Goal: Transaction & Acquisition: Purchase product/service

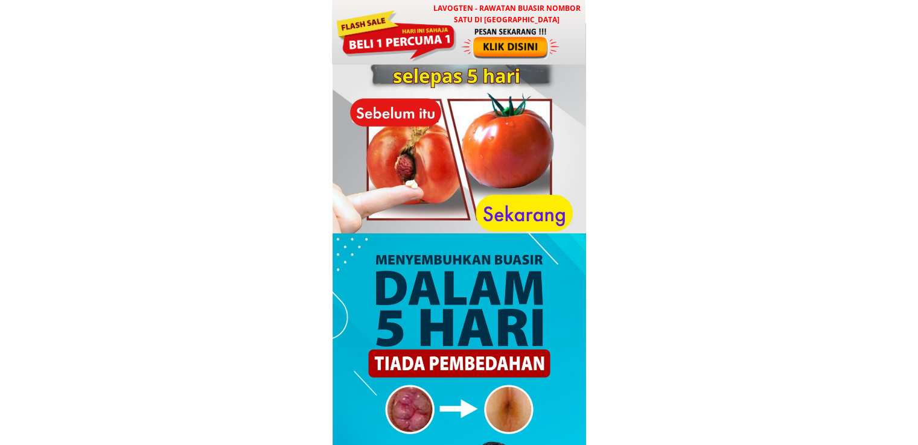
click at [444, 34] on div at bounding box center [396, 34] width 122 height 54
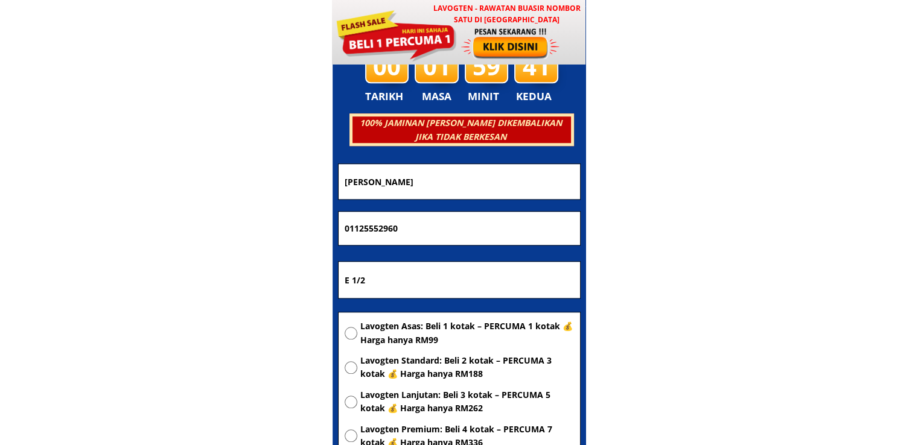
scroll to position [5819, 0]
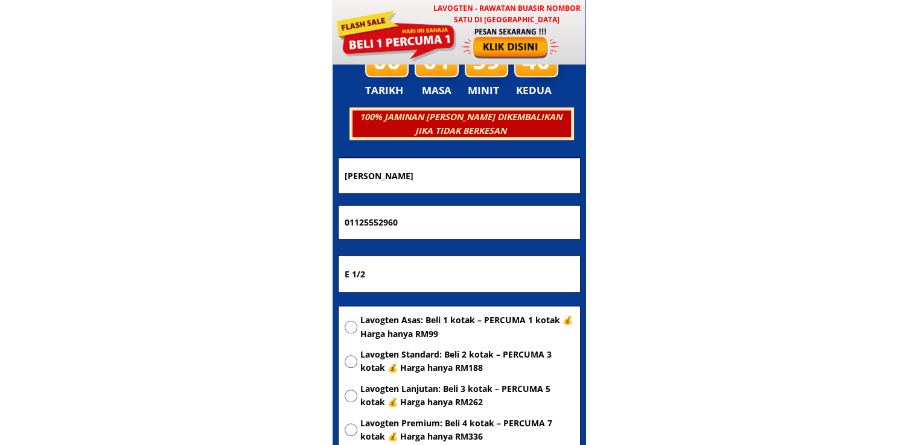
drag, startPoint x: 416, startPoint y: 277, endPoint x: 195, endPoint y: 279, distance: 221.5
click at [195, 279] on body "LAVOGTEN - Rawatan Buasir Nombor Satu di Malaysia Dengarkan pengalaman hebat pe…" at bounding box center [459, 346] width 918 height 12331
paste input "Trx shopping mall mrt get 5 KualaLampur 5100"
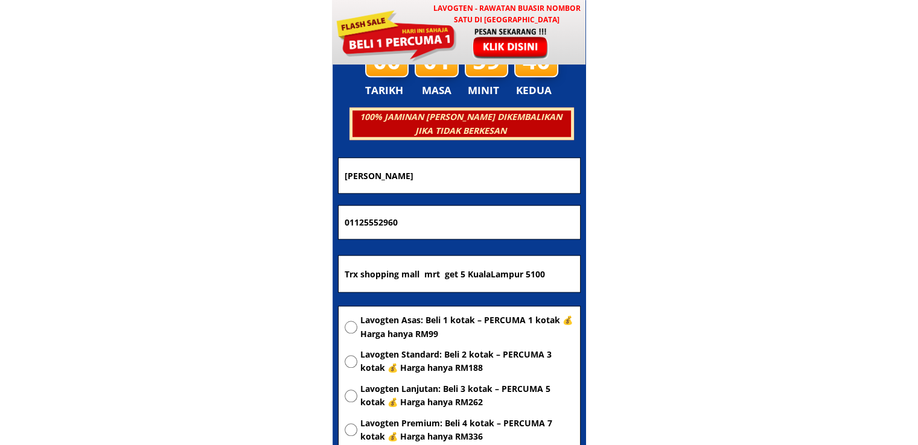
type input "Trx shopping mall mrt get 5 KualaLampur 5100"
click at [429, 330] on span "Lavogten Asas: Beli 1 kotak – PERCUMA 1 kotak 💰 Harga hanya RM99" at bounding box center [467, 327] width 214 height 27
radio input "true"
drag, startPoint x: 440, startPoint y: 223, endPoint x: 219, endPoint y: 225, distance: 220.9
click at [219, 225] on body "LAVOGTEN - Rawatan Buasir Nombor Satu di Malaysia Dengarkan pengalaman hebat pe…" at bounding box center [459, 346] width 918 height 12331
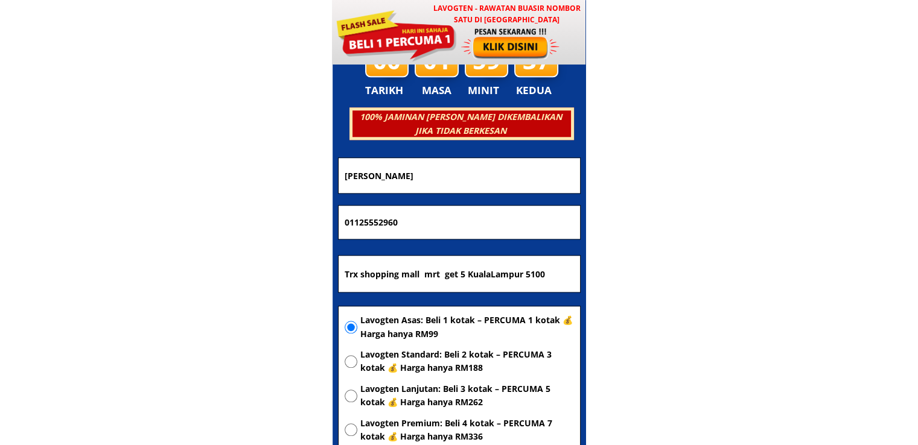
paste input "189659722"
type input "189659722"
drag, startPoint x: 468, startPoint y: 182, endPoint x: 243, endPoint y: 189, distance: 225.2
click at [244, 189] on body "LAVOGTEN - Rawatan Buasir Nombor Satu di Malaysia Dengarkan pengalaman hebat pe…" at bounding box center [459, 346] width 918 height 12331
paste input "mayhadi hasa"
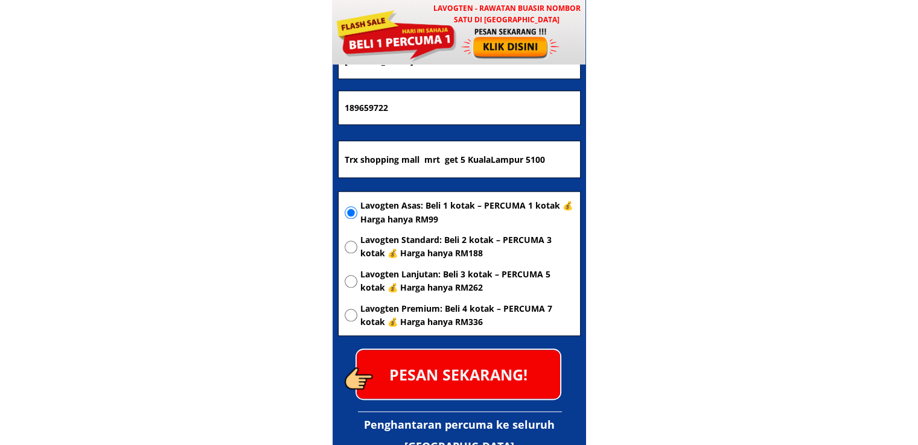
scroll to position [5940, 0]
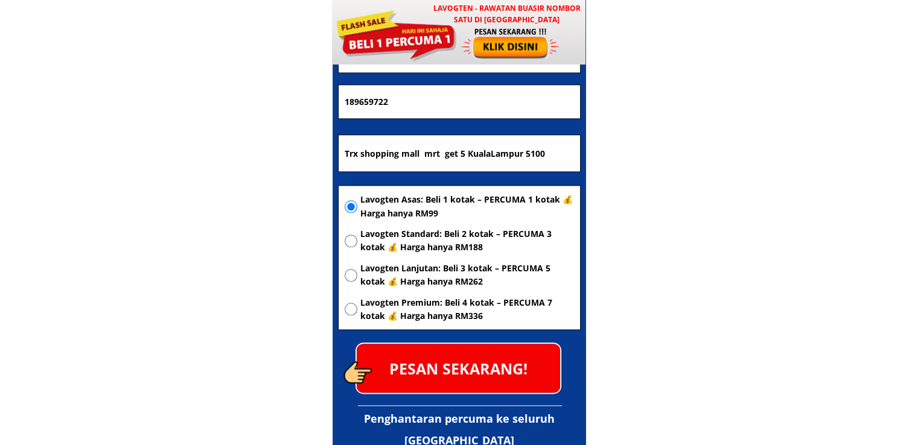
type input "mayhadi hasan"
click at [480, 374] on p "PESAN SEKARANG!" at bounding box center [458, 368] width 203 height 49
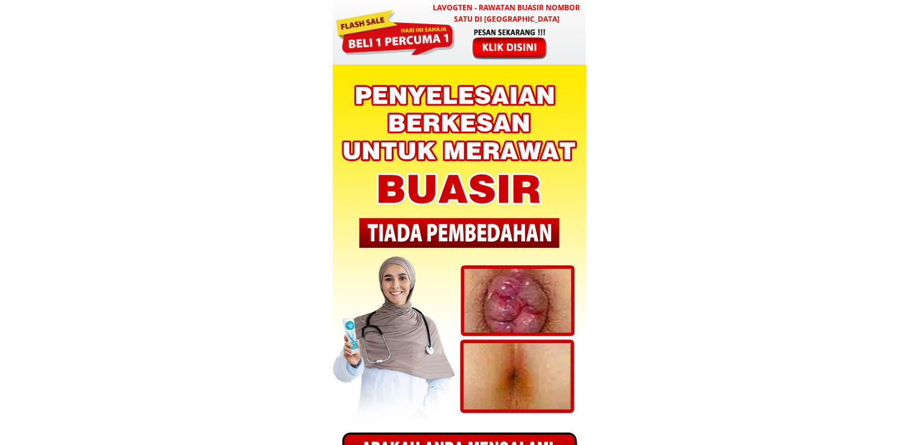
click at [498, 33] on div at bounding box center [510, 43] width 100 height 33
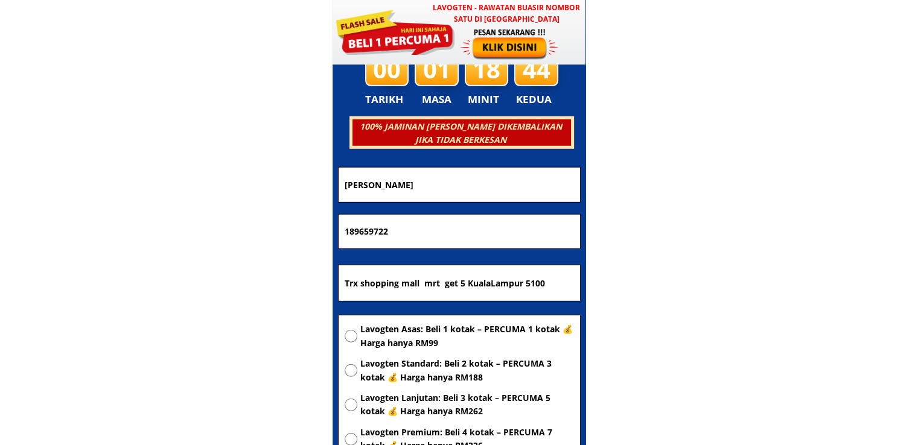
scroll to position [3431, 0]
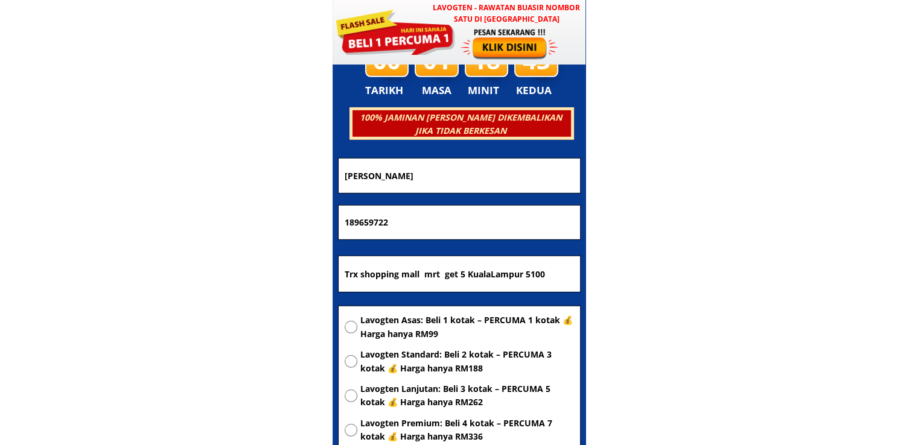
drag, startPoint x: 569, startPoint y: 266, endPoint x: 201, endPoint y: 267, distance: 367.6
paste input "Jalan kaluang"
type input "Jalan kaluang"
drag, startPoint x: 436, startPoint y: 218, endPoint x: 159, endPoint y: 217, distance: 277.6
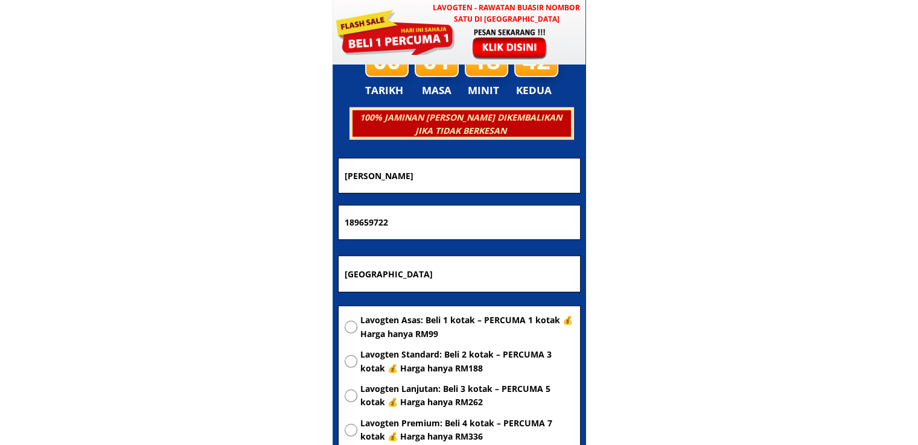
paste input "60176028869"
click at [348, 229] on input "60176028869" at bounding box center [459, 223] width 235 height 34
type input "0176028869"
drag, startPoint x: 418, startPoint y: 177, endPoint x: 140, endPoint y: 187, distance: 277.8
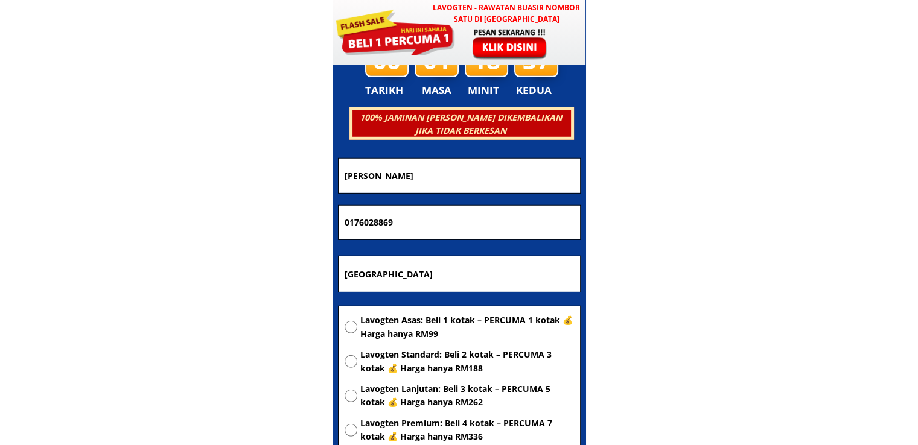
paste input "Nikko"
type input "Nikko"
click at [446, 333] on span "Lavogten Asas: Beli 1 kotak – PERCUMA 1 kotak 💰 Harga hanya RM99" at bounding box center [467, 327] width 214 height 27
radio input "true"
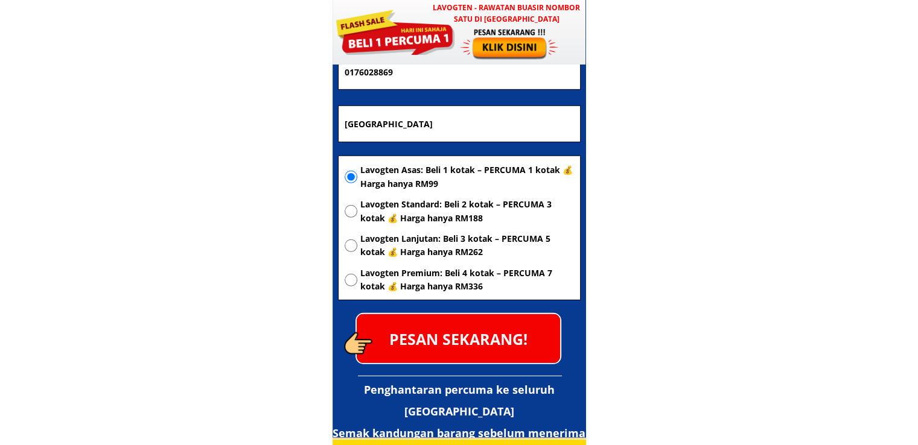
scroll to position [3612, 0]
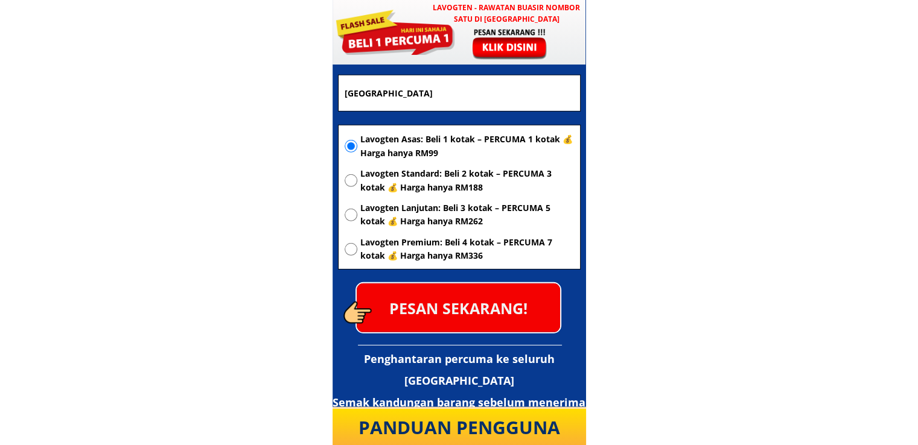
click at [509, 324] on p "PESAN SEKARANG!" at bounding box center [458, 308] width 203 height 49
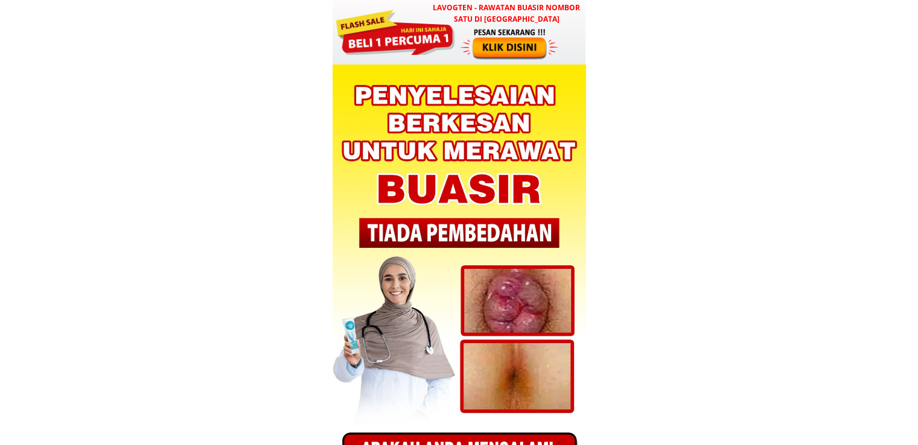
click at [509, 53] on div at bounding box center [510, 43] width 100 height 33
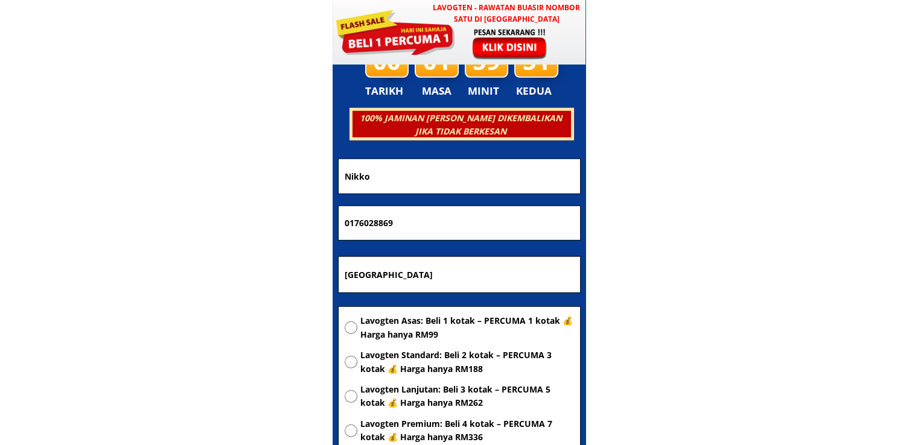
scroll to position [3431, 0]
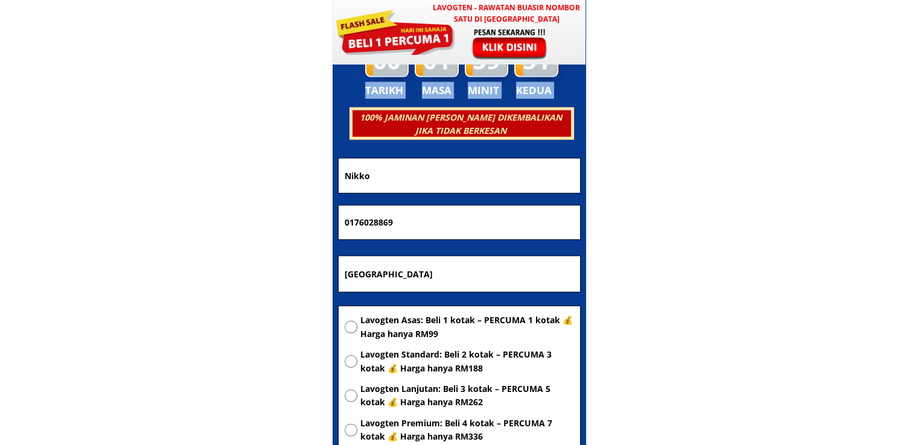
drag, startPoint x: 443, startPoint y: 196, endPoint x: 236, endPoint y: 176, distance: 207.9
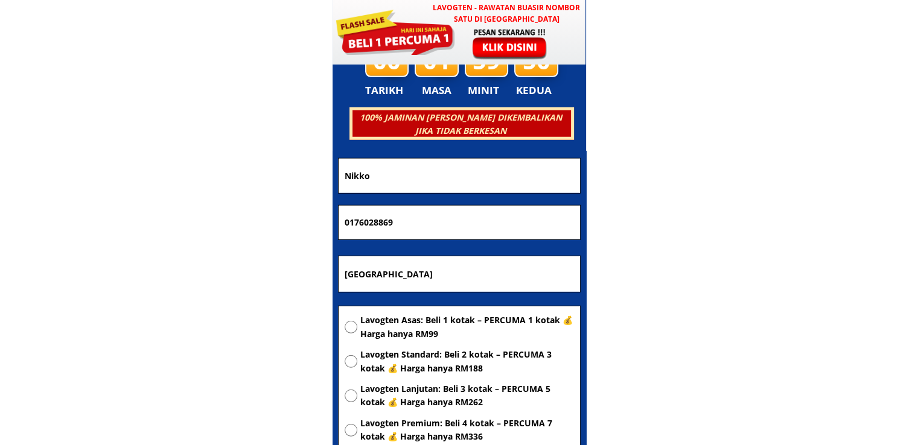
drag, startPoint x: 403, startPoint y: 176, endPoint x: 197, endPoint y: 160, distance: 207.1
paste input "[PERSON_NAME]"
type input "[PERSON_NAME]"
drag, startPoint x: 413, startPoint y: 212, endPoint x: 208, endPoint y: 212, distance: 204.6
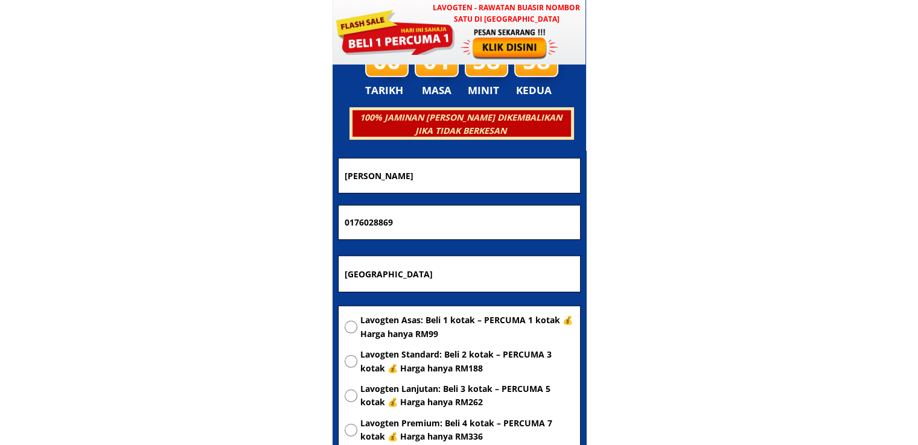
paste input "No F436 A [GEOGRAPHIC_DATA] [GEOGRAPHIC_DATA]"
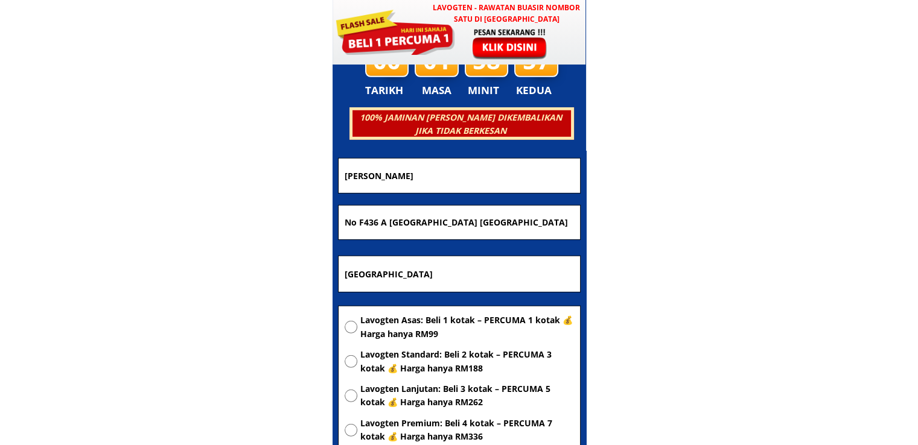
scroll to position [0, 57]
type input "0176028869"
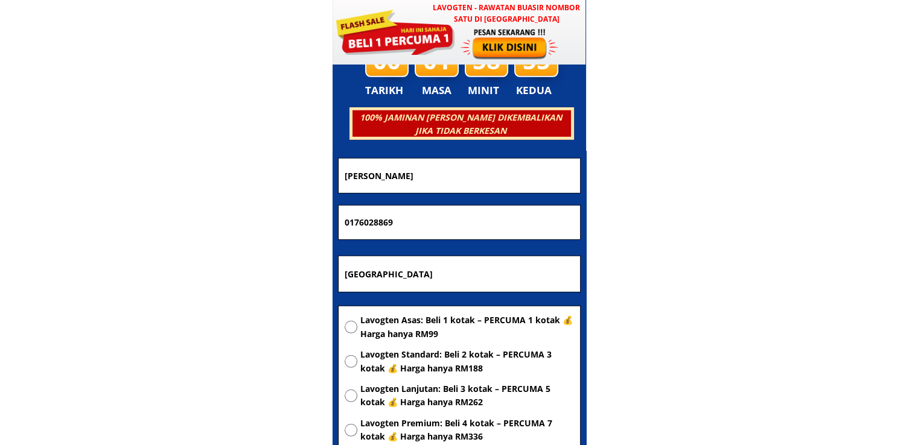
drag, startPoint x: 444, startPoint y: 276, endPoint x: 229, endPoint y: 260, distance: 215.5
paste input "No F436 A [GEOGRAPHIC_DATA] [GEOGRAPHIC_DATA]"
type input "No F436 A [GEOGRAPHIC_DATA] [GEOGRAPHIC_DATA]"
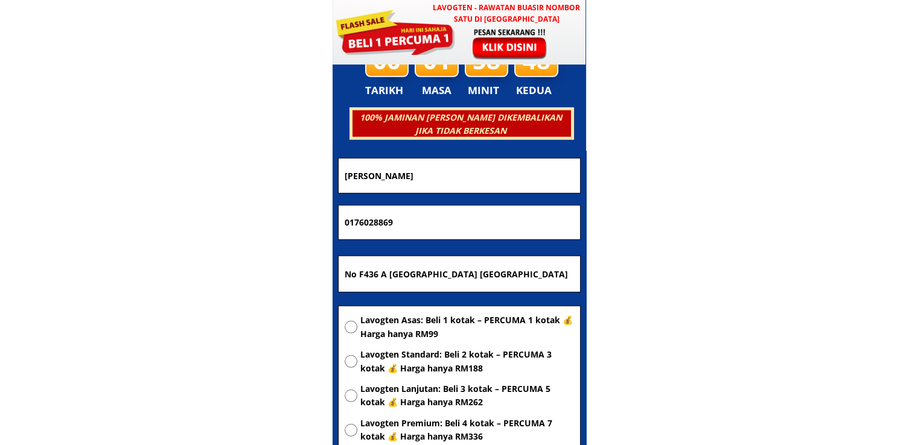
scroll to position [0, 0]
drag, startPoint x: 423, startPoint y: 213, endPoint x: 224, endPoint y: 216, distance: 199.2
paste input "38727078"
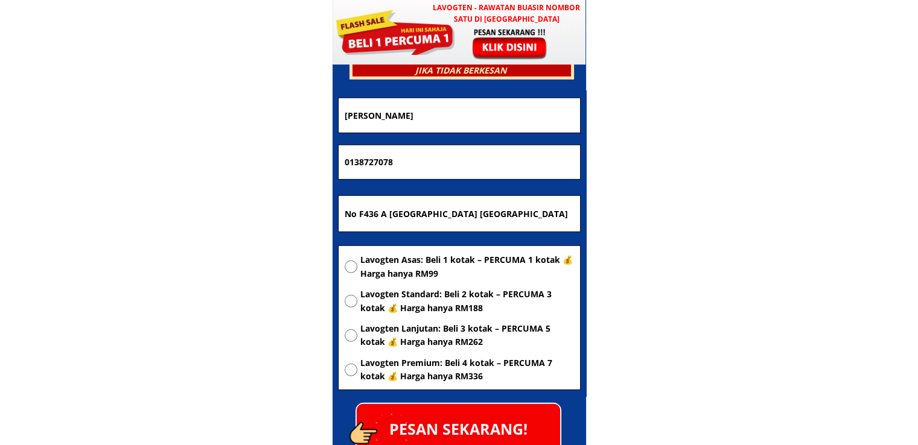
type input "0138727078"
click at [466, 264] on span "Lavogten Asas: Beli 1 kotak – PERCUMA 1 kotak 💰 Harga hanya RM99" at bounding box center [467, 266] width 214 height 27
radio input "true"
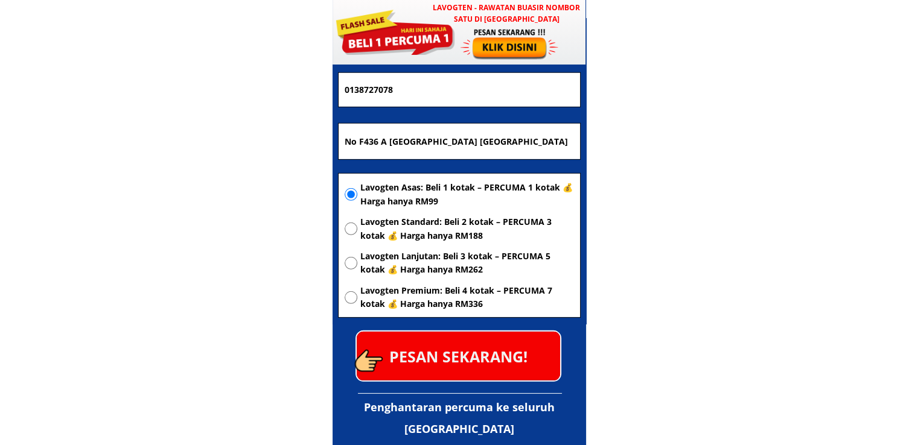
scroll to position [3672, 0]
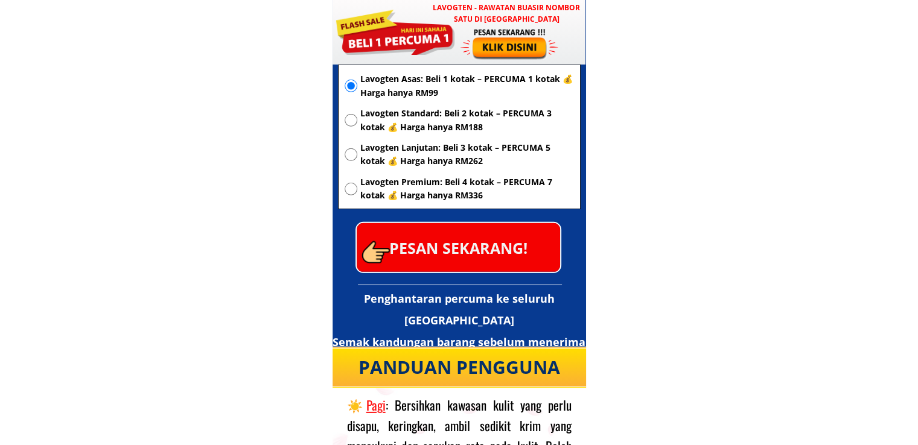
click at [489, 261] on p "PESAN SEKARANG!" at bounding box center [458, 247] width 203 height 49
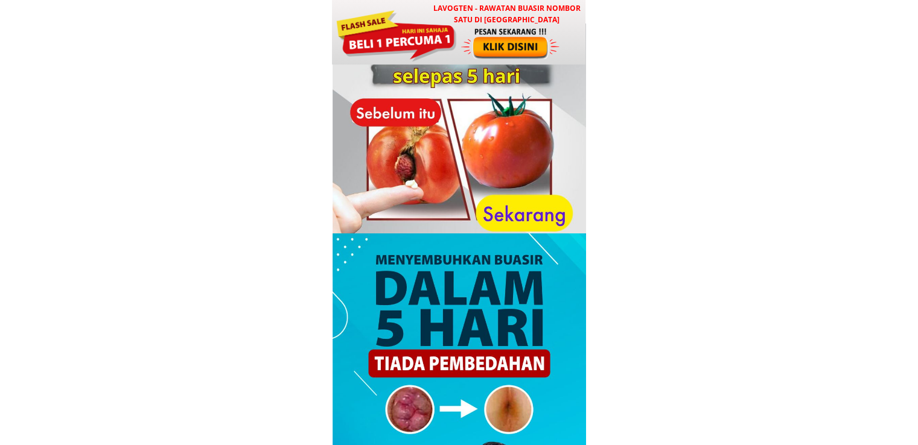
click at [521, 39] on div at bounding box center [511, 43] width 100 height 33
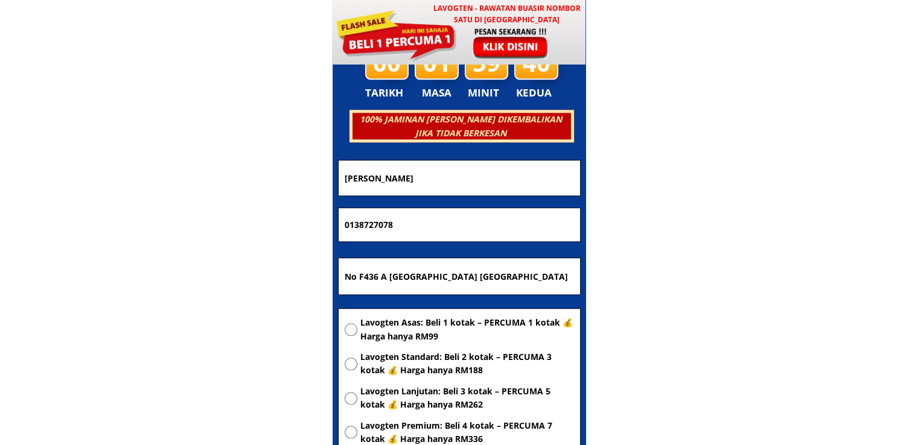
scroll to position [5819, 0]
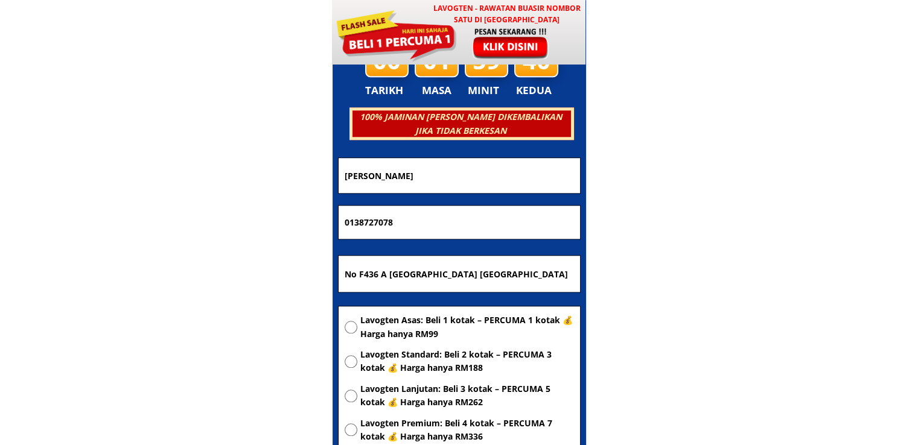
drag, startPoint x: 469, startPoint y: 220, endPoint x: 231, endPoint y: 215, distance: 238.5
click at [231, 215] on body "LAVOGTEN - Rawatan Buasir Nombor Satu di [GEOGRAPHIC_DATA] Dengarkan pengalaman…" at bounding box center [459, 346] width 918 height 12331
paste input "6403146"
type input "0164031468"
drag, startPoint x: 439, startPoint y: 165, endPoint x: 239, endPoint y: 162, distance: 200.4
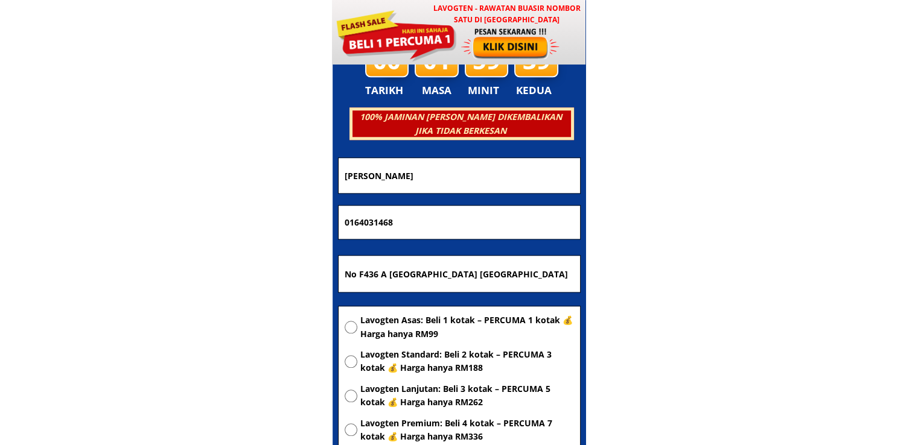
click at [241, 162] on body "LAVOGTEN - Rawatan Buasir Nombor Satu di [GEOGRAPHIC_DATA] Dengarkan pengalaman…" at bounding box center [459, 346] width 918 height 12331
paste input "[PERSON_NAME]"
type input "[PERSON_NAME]"
click at [406, 319] on span "Lavogten Asas: Beli 1 kotak – PERCUMA 1 kotak 💰 Harga hanya RM99" at bounding box center [467, 327] width 214 height 27
radio input "true"
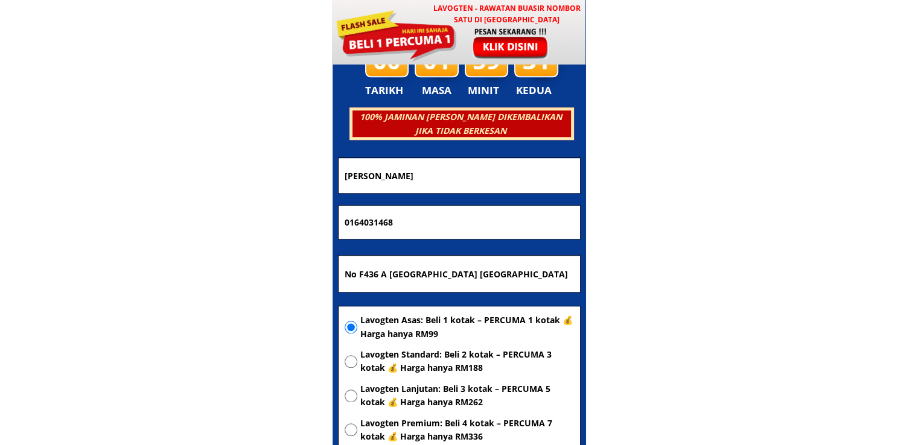
click at [393, 275] on input "No F436 A [GEOGRAPHIC_DATA] [GEOGRAPHIC_DATA]" at bounding box center [459, 274] width 235 height 36
paste input "[GEOGRAPHIC_DATA]"
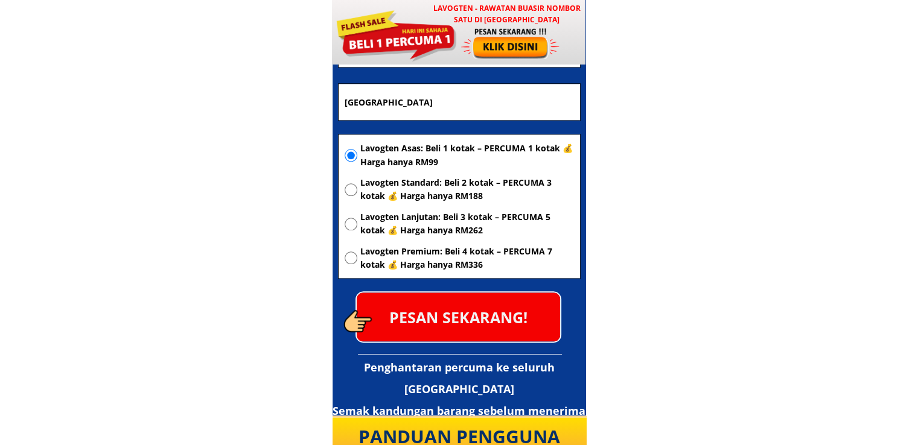
scroll to position [6000, 0]
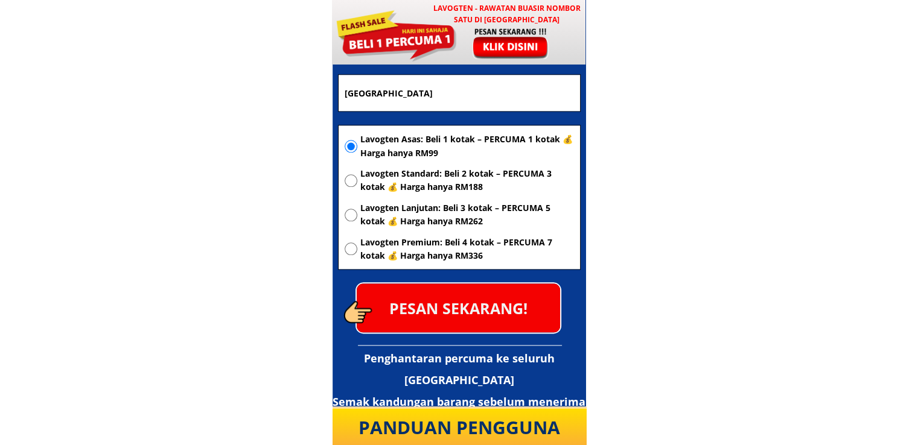
type input "[GEOGRAPHIC_DATA]"
click at [481, 307] on p "PESAN SEKARANG!" at bounding box center [458, 308] width 203 height 49
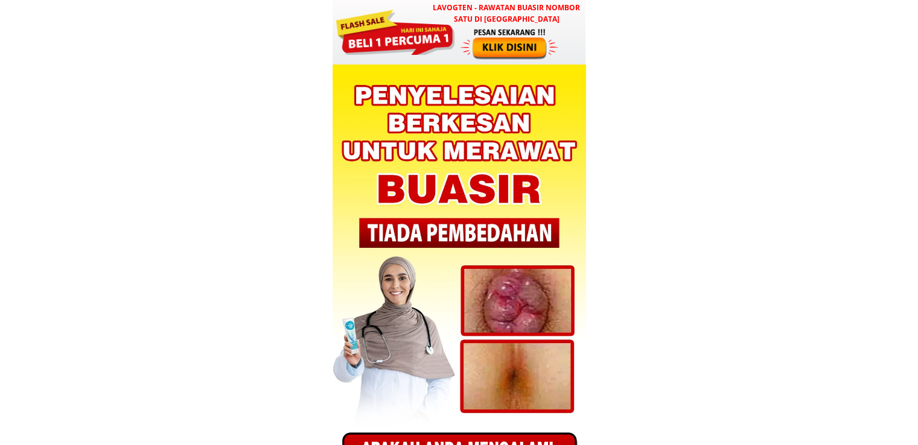
click at [483, 42] on div at bounding box center [510, 43] width 100 height 33
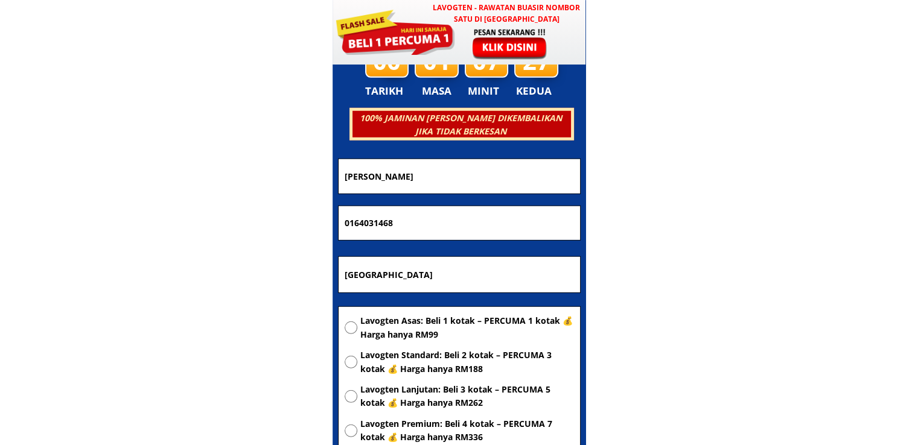
scroll to position [3431, 0]
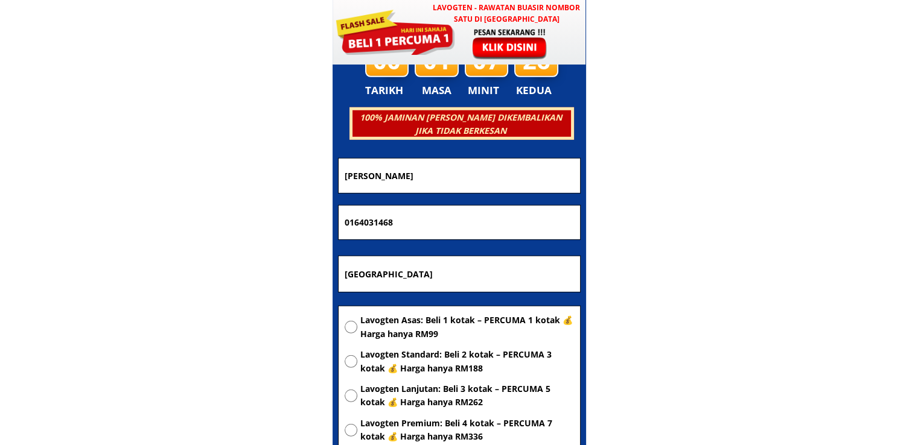
drag, startPoint x: 437, startPoint y: 277, endPoint x: 184, endPoint y: 282, distance: 252.9
paste input "Pejabat [STREET_ADDRESS]"
type input "Pejabat [STREET_ADDRESS]"
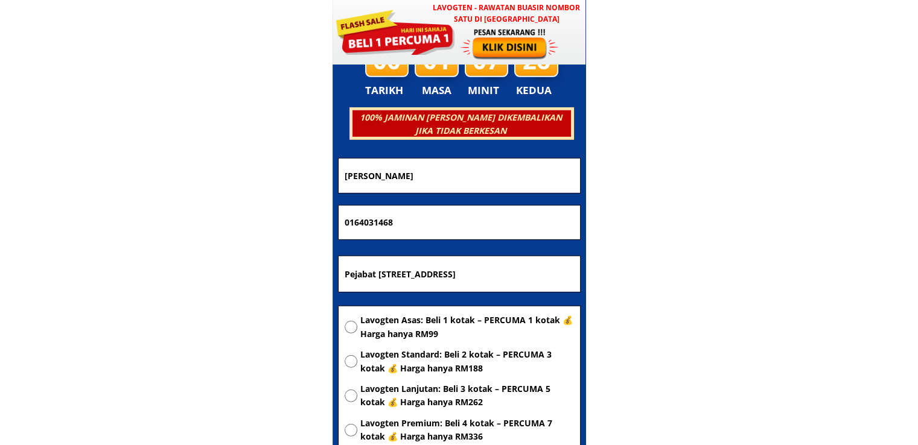
click at [397, 331] on span "Lavogten Asas: Beli 1 kotak – PERCUMA 1 kotak 💰 Harga hanya RM99" at bounding box center [467, 327] width 214 height 27
radio input "true"
drag, startPoint x: 421, startPoint y: 220, endPoint x: 160, endPoint y: 220, distance: 260.7
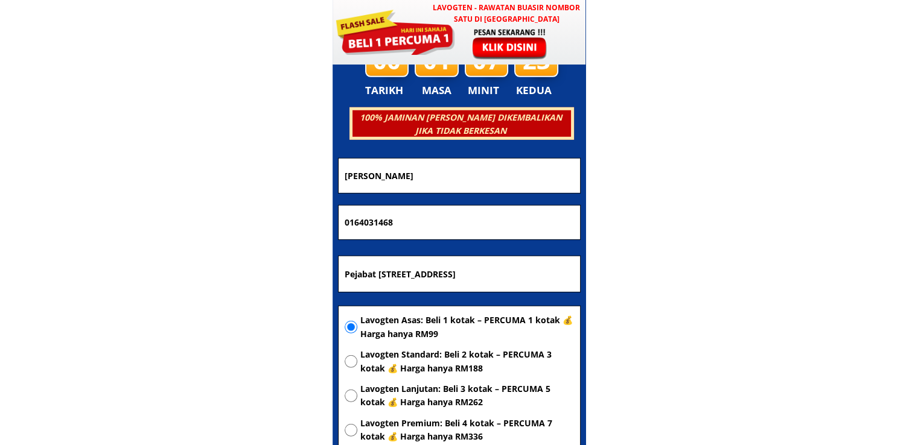
paste input "98234141"
type input "0198234141"
drag, startPoint x: 428, startPoint y: 179, endPoint x: 240, endPoint y: 176, distance: 187.7
paste input "Sapri bin Md Yassin"
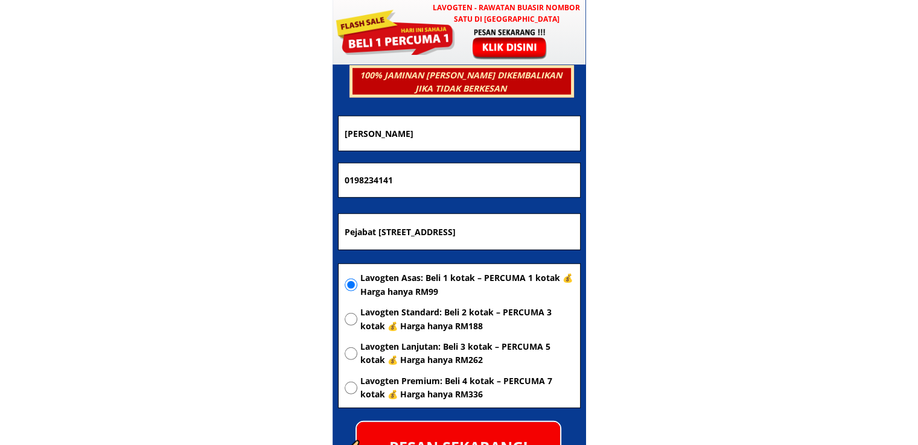
scroll to position [3612, 0]
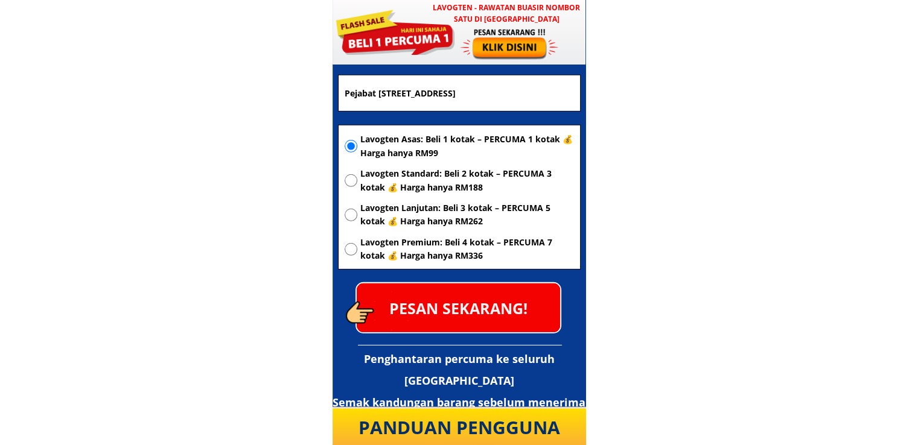
type input "Sapri bin Md Yassin"
click at [471, 307] on p "PESAN SEKARANG!" at bounding box center [458, 308] width 203 height 49
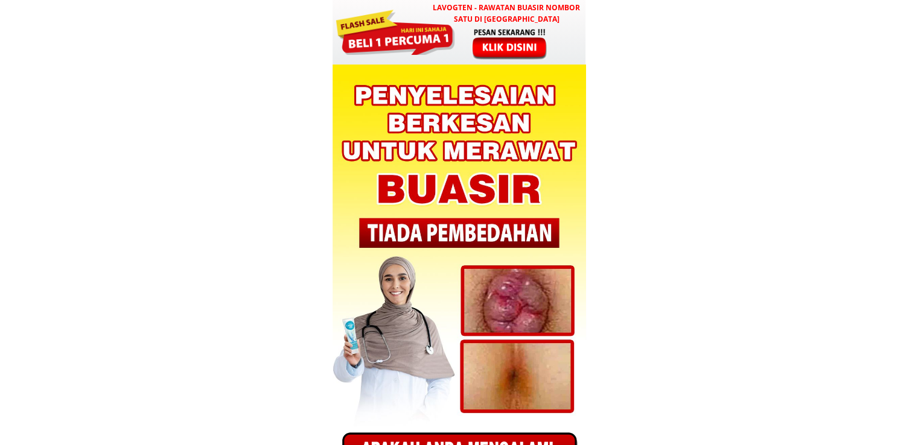
click at [444, 31] on div at bounding box center [394, 31] width 121 height 48
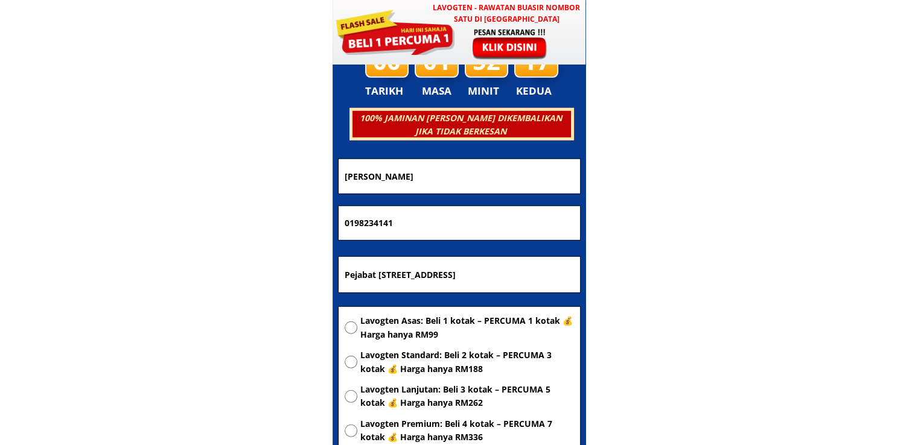
scroll to position [3431, 0]
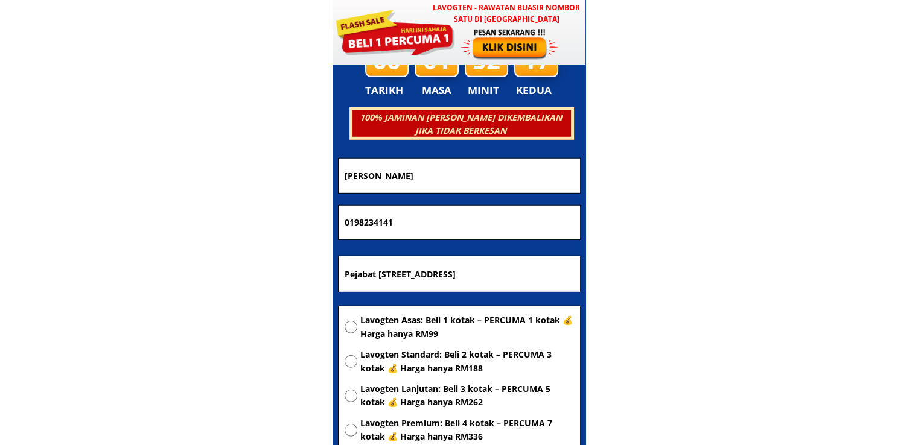
click at [480, 270] on input "Pejabat [STREET_ADDRESS]" at bounding box center [459, 275] width 235 height 36
paste input "Lun used"
type input "Lun used"
click at [442, 318] on span "Lavogten Asas: Beli 1 kotak – PERCUMA 1 kotak 💰 Harga hanya RM99" at bounding box center [467, 327] width 214 height 27
radio input "true"
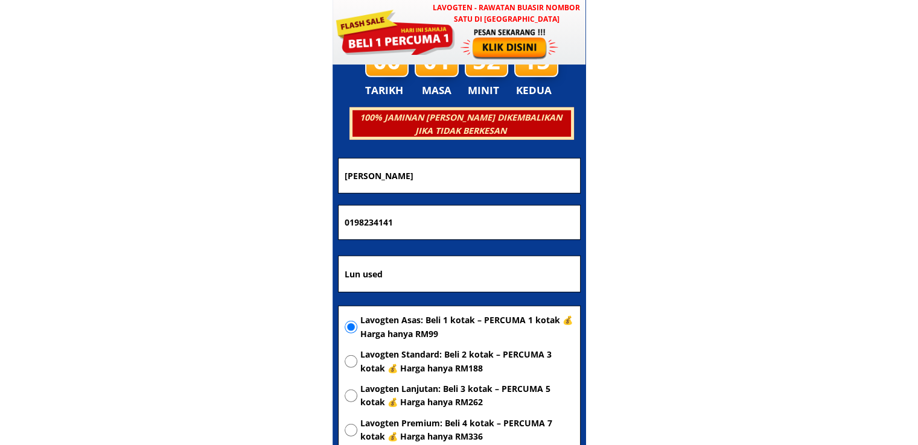
drag, startPoint x: 432, startPoint y: 223, endPoint x: 255, endPoint y: 221, distance: 176.2
paste input "131245188"
type input "01131245188"
drag, startPoint x: 448, startPoint y: 177, endPoint x: 265, endPoint y: 182, distance: 182.9
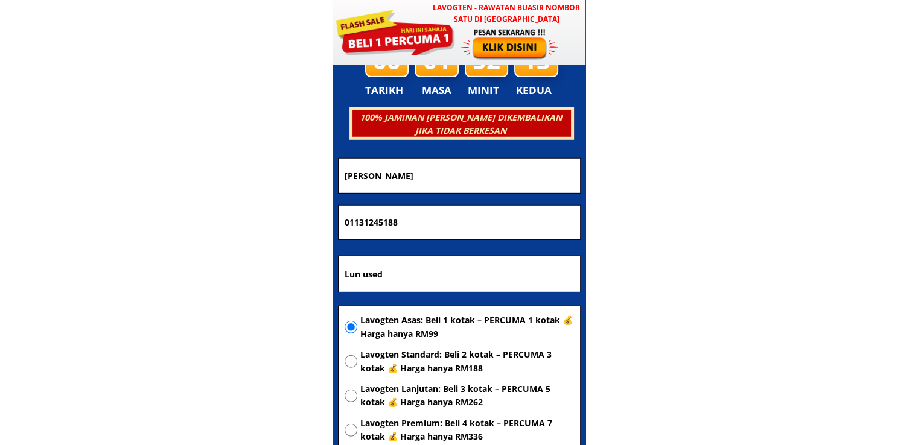
paste input "Alamin aradani"
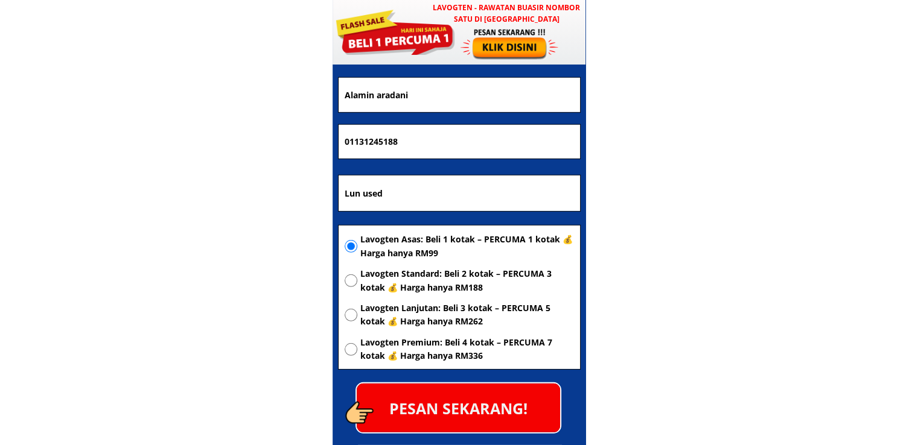
scroll to position [3612, 0]
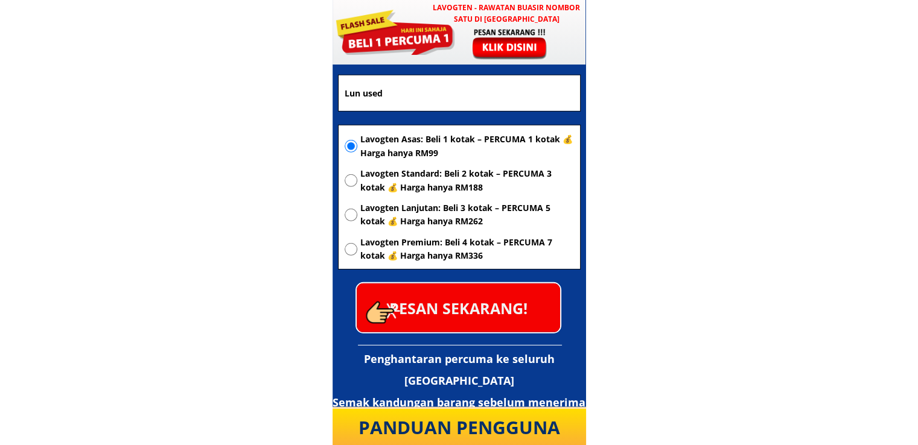
type input "Alamin aradani"
click at [496, 314] on p "PESAN SEKARANG!" at bounding box center [458, 308] width 203 height 49
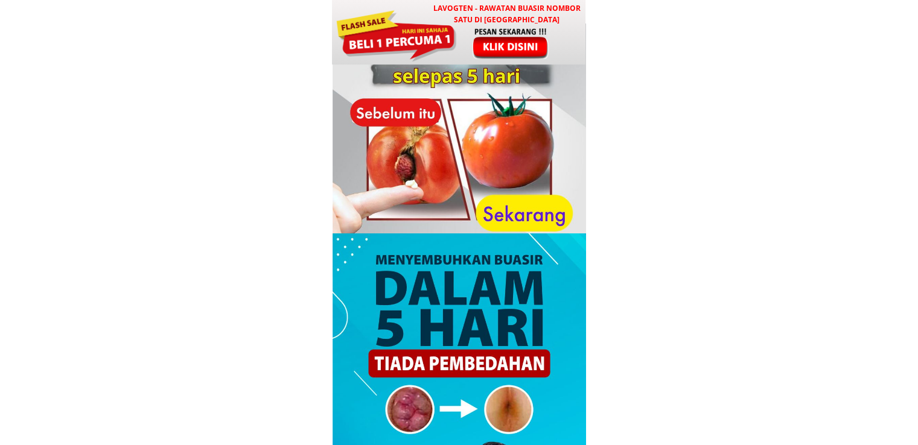
click at [431, 56] on div at bounding box center [396, 34] width 122 height 54
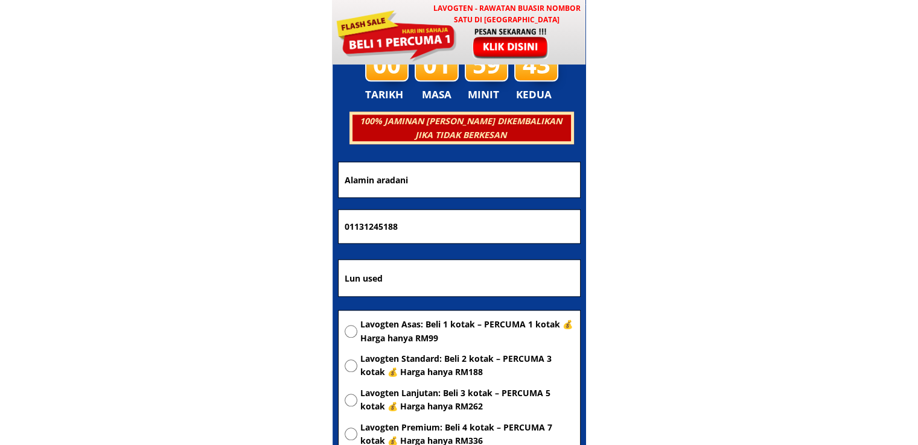
scroll to position [5819, 0]
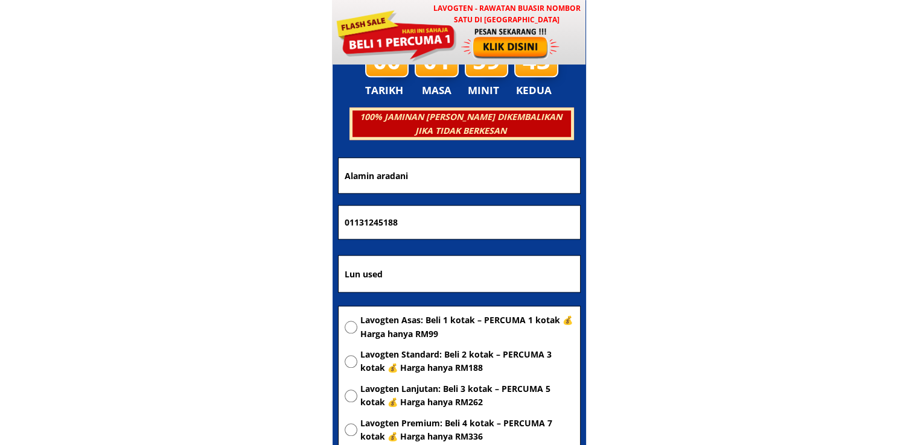
drag, startPoint x: 430, startPoint y: 275, endPoint x: 266, endPoint y: 268, distance: 163.7
click at [273, 268] on body "LAVOGTEN - Rawatan Buasir Nombor Satu di Malaysia Dengarkan pengalaman hebat pe…" at bounding box center [459, 346] width 918 height 12331
paste input "Kg. Kabogan, Jln. Kabogan, Semporna"
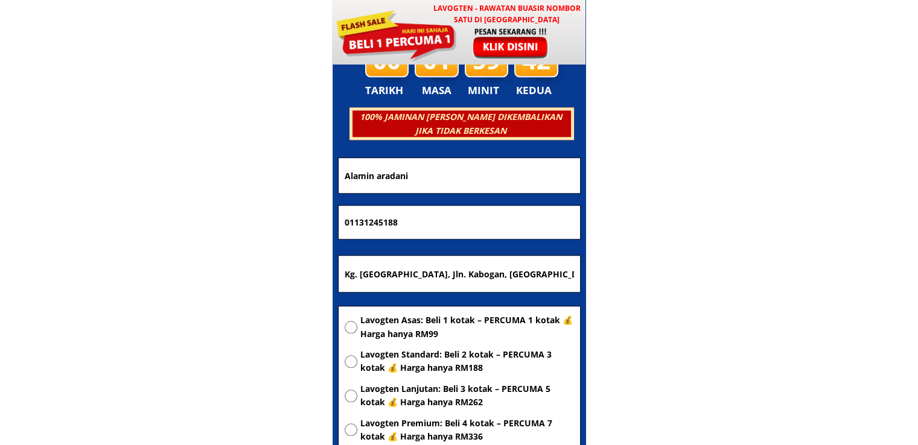
type input "Kg. Kabogan, Jln. Kabogan, Semporna"
drag, startPoint x: 459, startPoint y: 223, endPoint x: 156, endPoint y: 218, distance: 303.0
click at [156, 218] on body "LAVOGTEN - Rawatan Buasir Nombor Satu di Malaysia Dengarkan pengalaman hebat pe…" at bounding box center [459, 346] width 918 height 12331
paste input "9-3916884"
click at [361, 222] on input "019-3916884" at bounding box center [459, 223] width 235 height 34
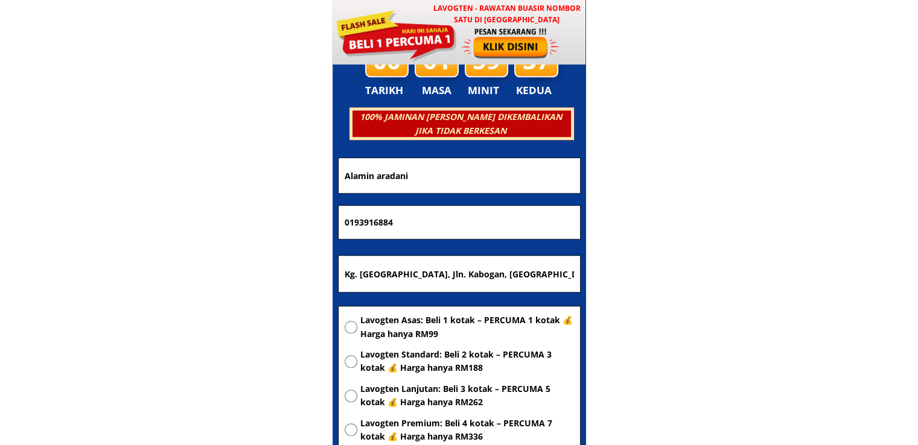
type input "0193916884"
drag, startPoint x: 475, startPoint y: 168, endPoint x: 189, endPoint y: 171, distance: 286.1
click at [202, 171] on body "LAVOGTEN - Rawatan Buasir Nombor Satu di Malaysia Dengarkan pengalaman hebat pe…" at bounding box center [459, 346] width 918 height 12331
paste input "bdul Manan"
type input "Abdul Manan"
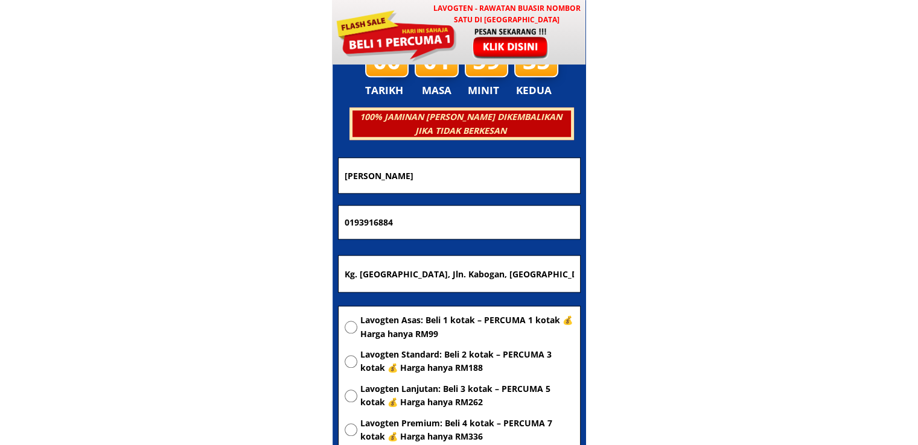
click at [433, 324] on span "Lavogten Asas: Beli 1 kotak – PERCUMA 1 kotak 💰 Harga hanya RM99" at bounding box center [467, 327] width 214 height 27
radio input "true"
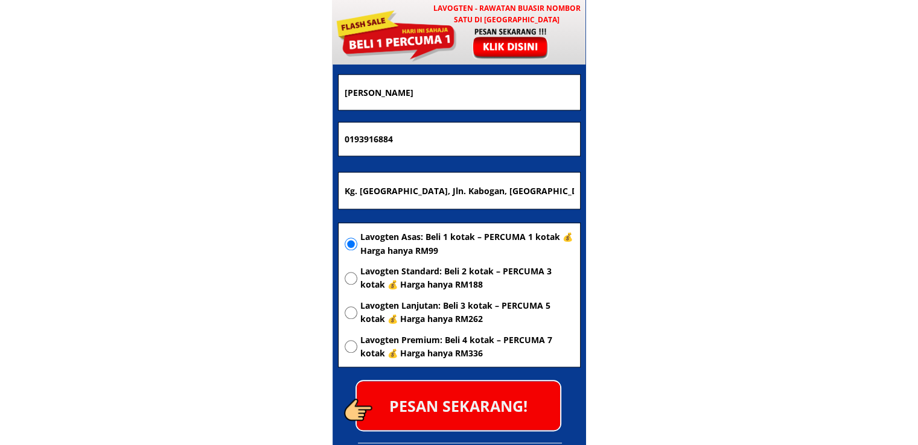
scroll to position [6000, 0]
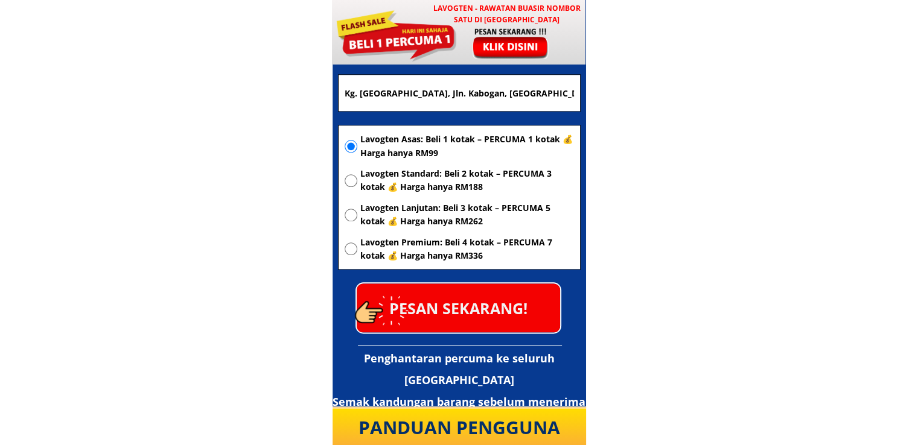
click at [497, 316] on p "PESAN SEKARANG!" at bounding box center [458, 308] width 203 height 49
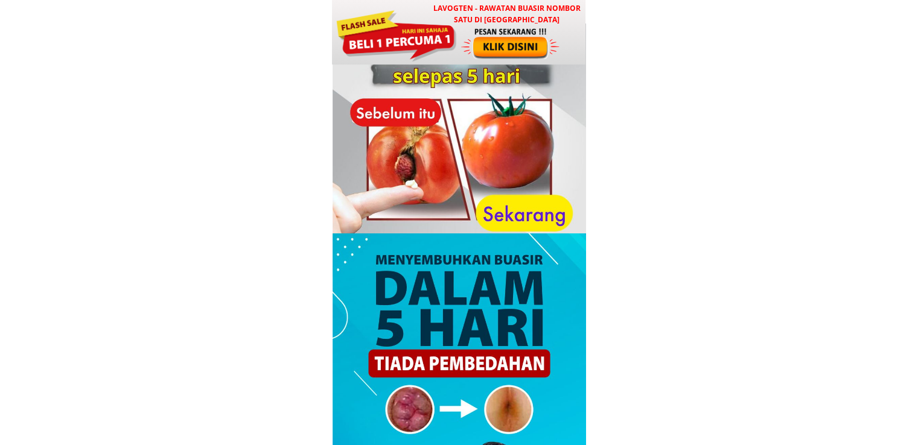
click at [418, 20] on div at bounding box center [396, 34] width 122 height 54
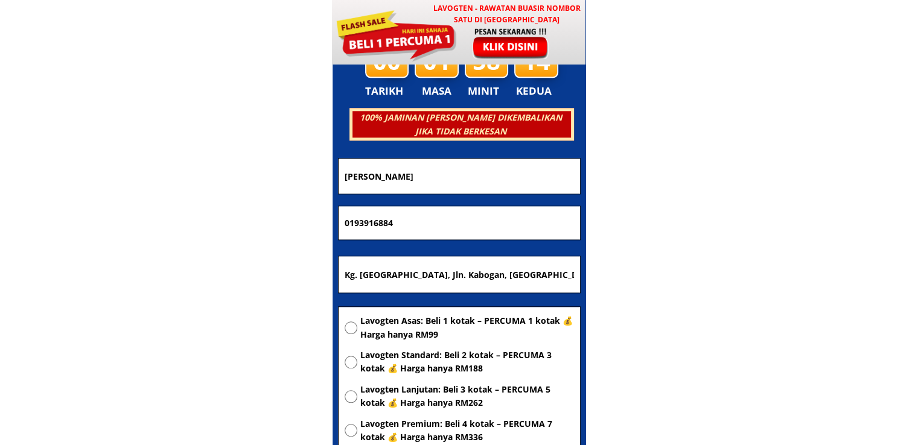
scroll to position [5819, 0]
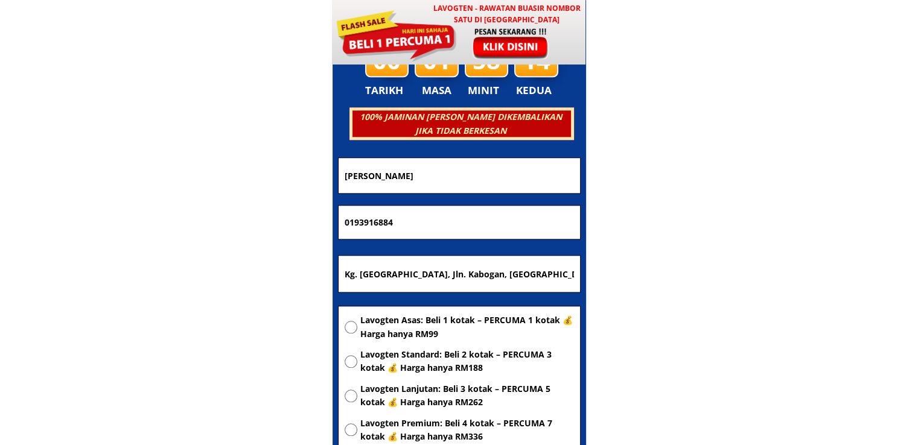
drag, startPoint x: 529, startPoint y: 285, endPoint x: 60, endPoint y: 249, distance: 469.7
click at [95, 253] on body "LAVOGTEN - Rawatan Buasir Nombor Satu di Malaysia Dengarkan pengalaman hebat pe…" at bounding box center [459, 346] width 918 height 12331
paste input "Ls 142/2016 kampung"
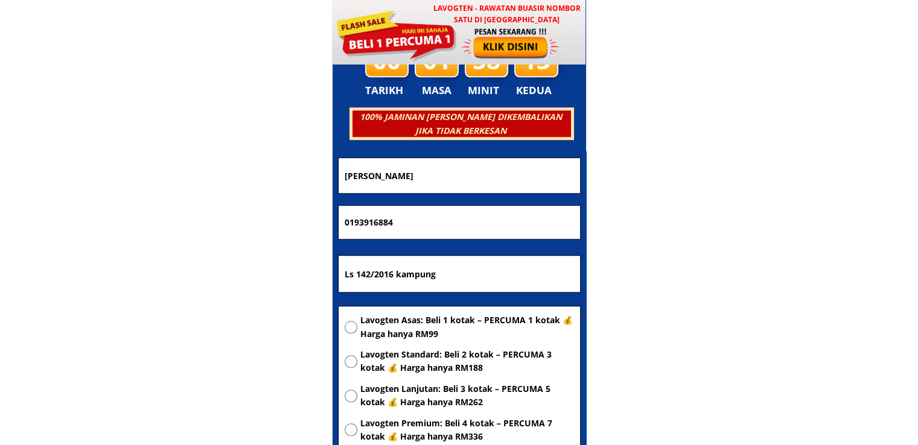
type input "Ls 142/2016 kampung"
drag, startPoint x: 403, startPoint y: 237, endPoint x: 94, endPoint y: 228, distance: 309.7
click at [95, 228] on body "LAVOGTEN - Rawatan Buasir Nombor Satu di Malaysia Dengarkan pengalaman hebat pe…" at bounding box center [459, 346] width 918 height 12331
paste input "28078832"
type input "0128078832"
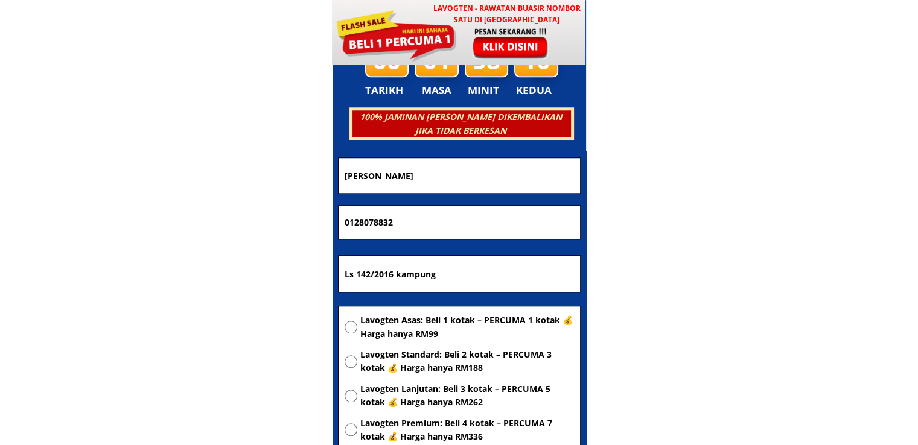
drag, startPoint x: 473, startPoint y: 177, endPoint x: 233, endPoint y: 181, distance: 240.2
click at [233, 181] on body "LAVOGTEN - Rawatan Buasir Nombor Satu di Malaysia Dengarkan pengalaman hebat pe…" at bounding box center [459, 346] width 918 height 12331
paste input "Muhammad Afiq Bin Ahmad"
type input "Muhammad Afiq Bin Ahmad"
click at [406, 317] on span "Lavogten Asas: Beli 1 kotak – PERCUMA 1 kotak 💰 Harga hanya RM99" at bounding box center [467, 327] width 214 height 27
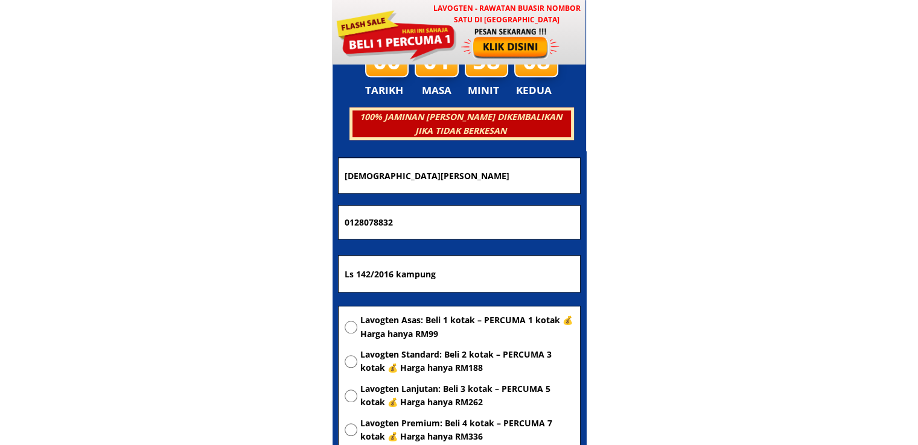
radio input "true"
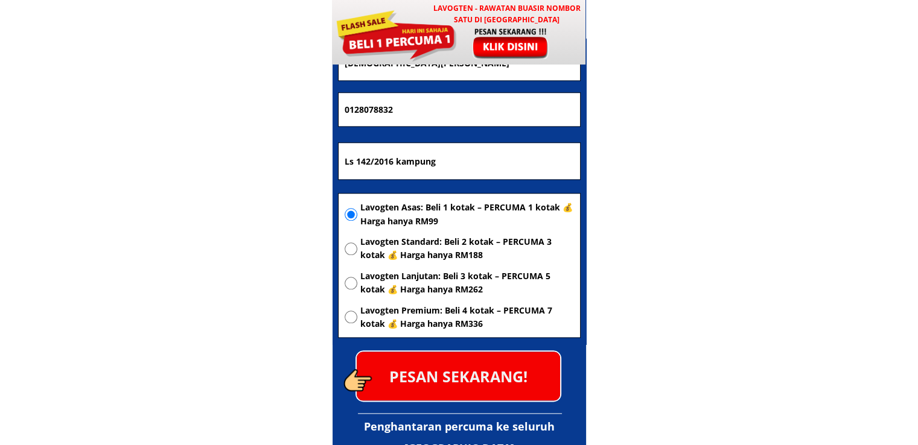
scroll to position [5940, 0]
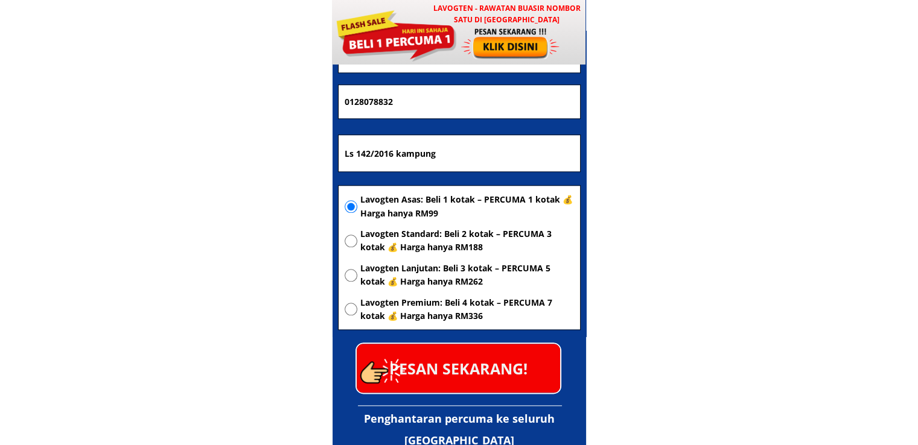
click at [478, 371] on p "PESAN SEKARANG!" at bounding box center [458, 368] width 203 height 49
